Goal: Transaction & Acquisition: Purchase product/service

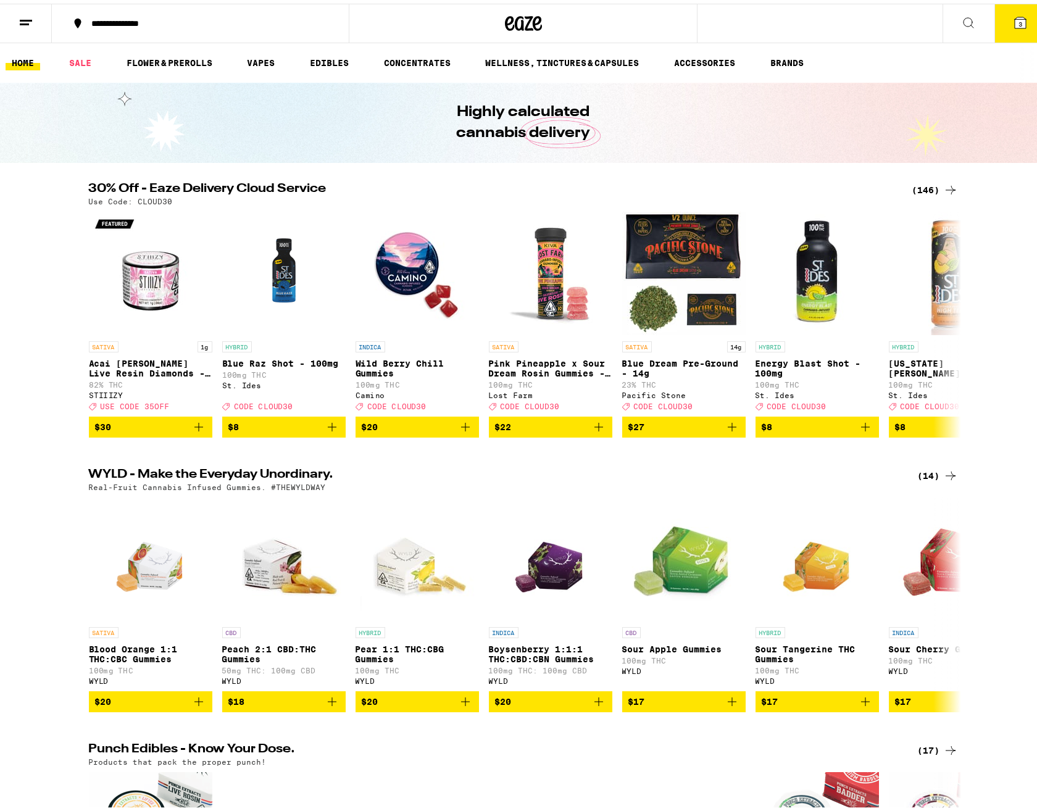
click at [930, 188] on div "(146)" at bounding box center [935, 186] width 46 height 15
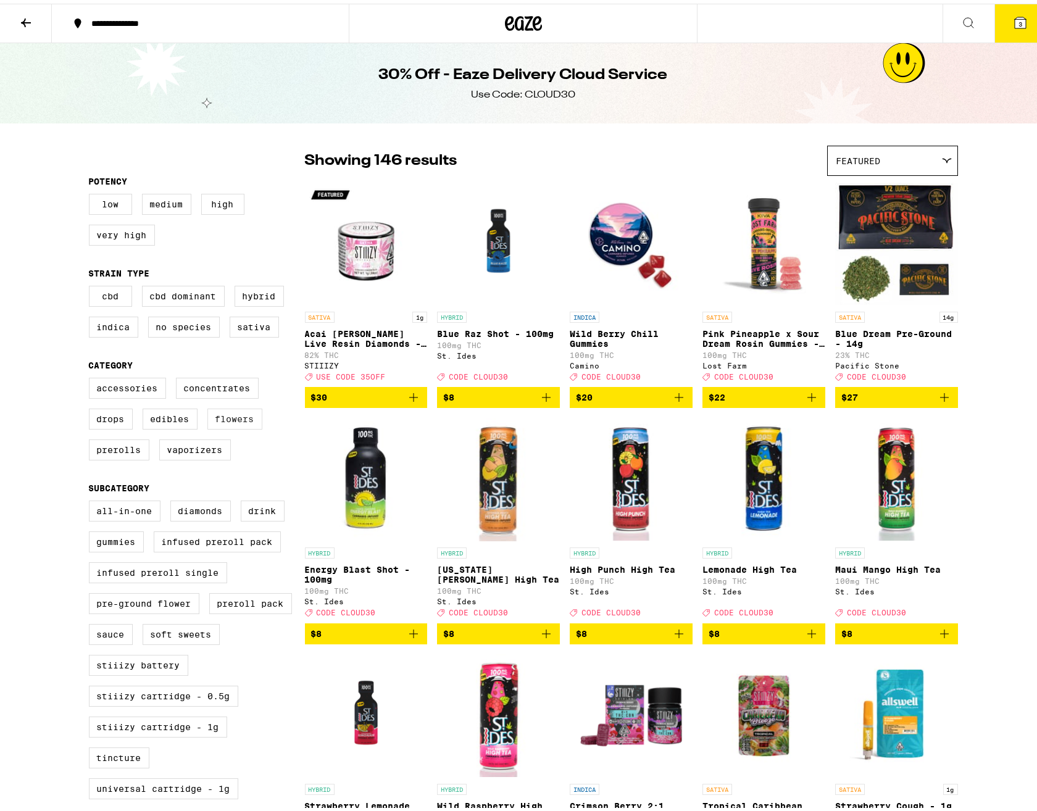
click at [223, 426] on label "Flowers" at bounding box center [234, 415] width 55 height 21
click at [92, 377] on input "Flowers" at bounding box center [91, 376] width 1 height 1
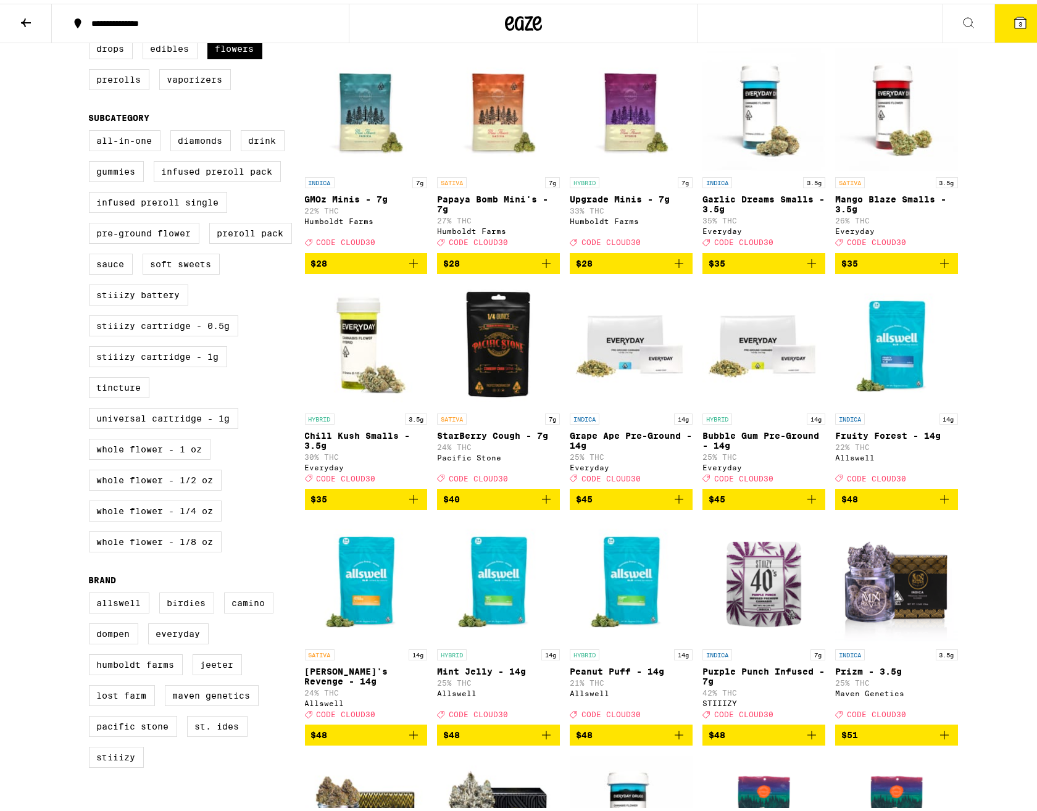
scroll to position [185, 0]
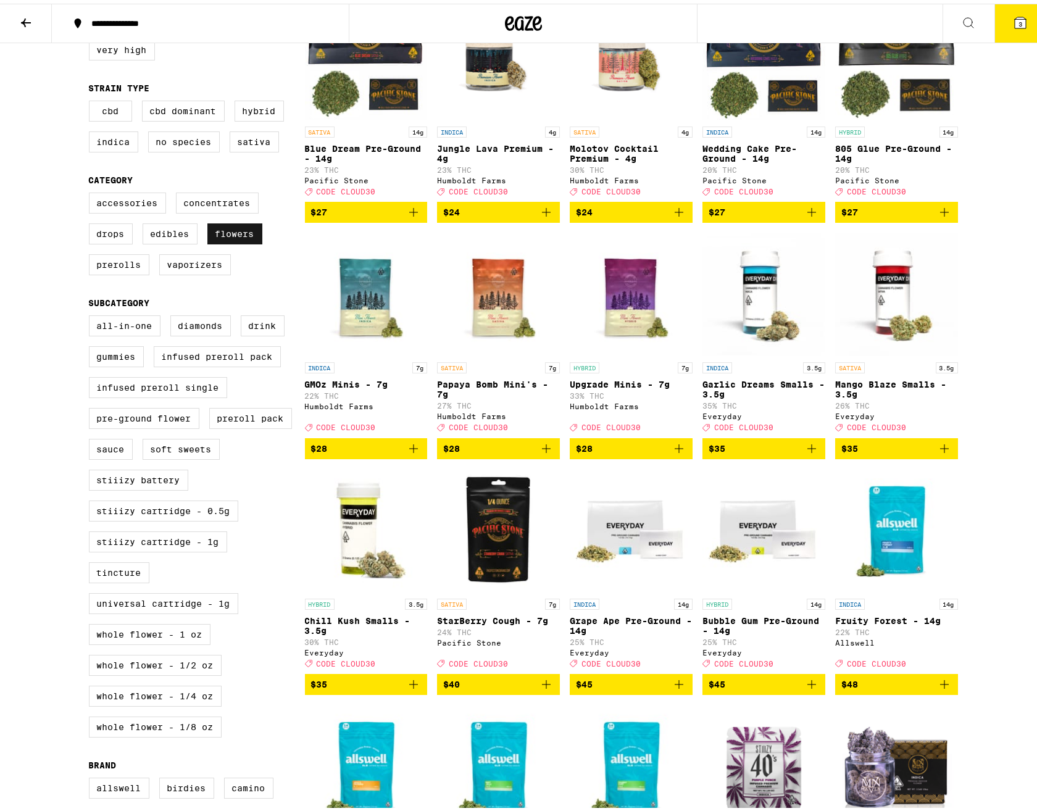
click at [231, 241] on label "Flowers" at bounding box center [234, 230] width 55 height 21
click at [92, 191] on input "Flowers" at bounding box center [91, 191] width 1 height 1
checkbox input "false"
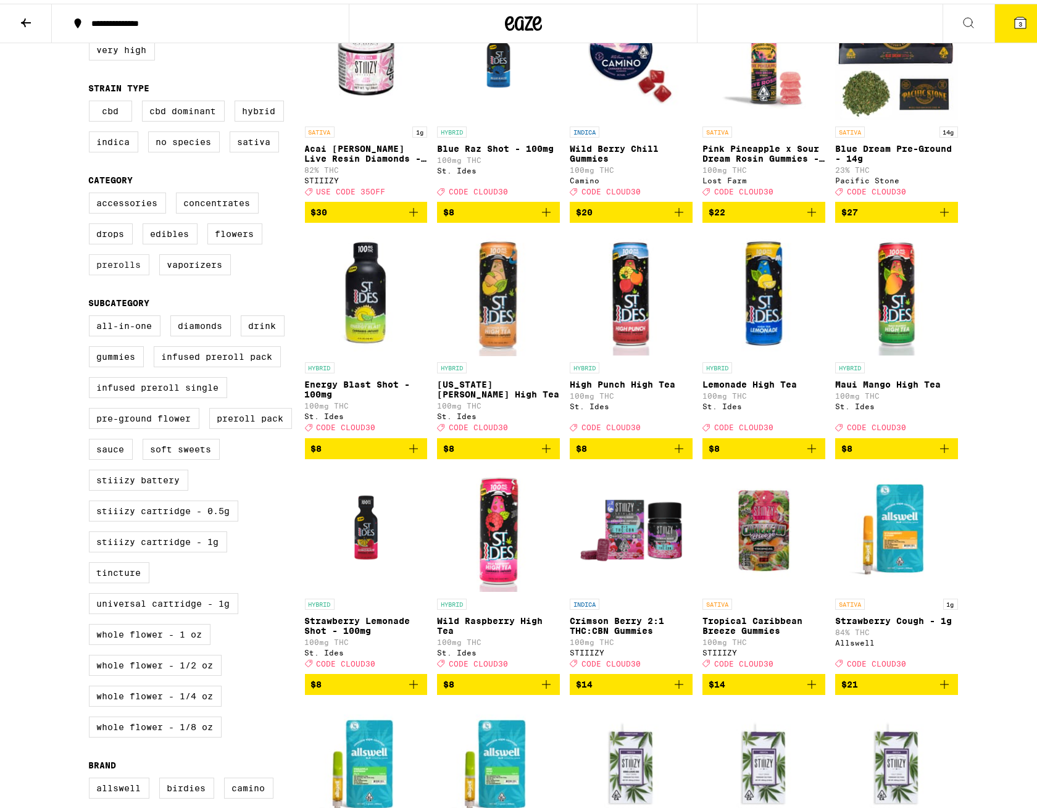
click at [110, 272] on label "Prerolls" at bounding box center [119, 261] width 60 height 21
click at [92, 191] on input "Prerolls" at bounding box center [91, 191] width 1 height 1
checkbox input "true"
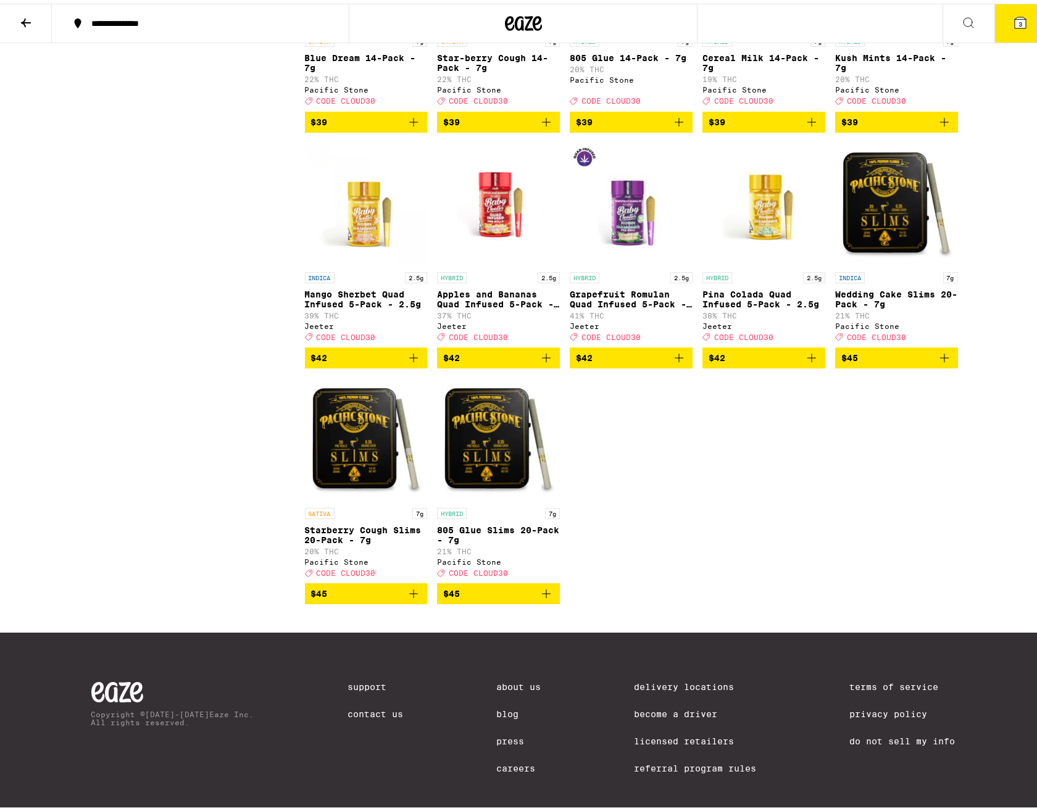
scroll to position [1481, 0]
